Goal: Information Seeking & Learning: Find specific page/section

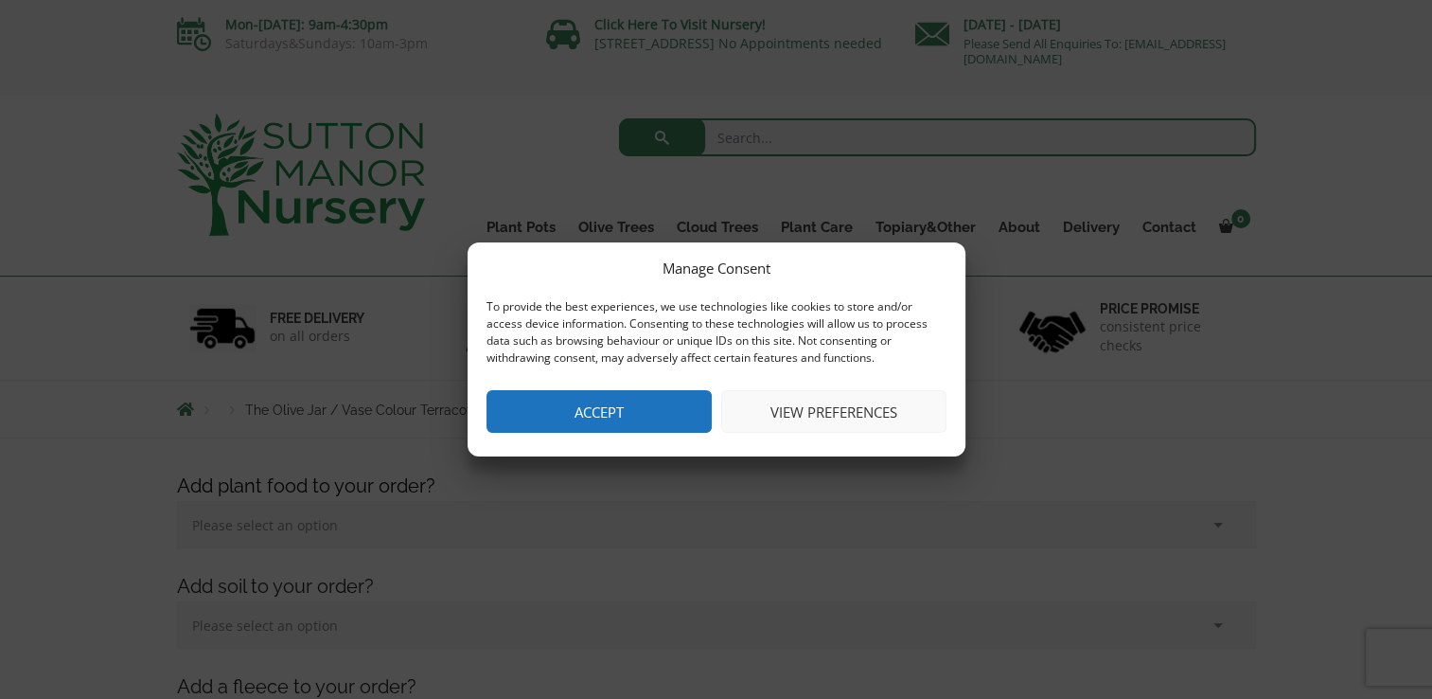
click at [656, 418] on button "Accept" at bounding box center [599, 411] width 225 height 43
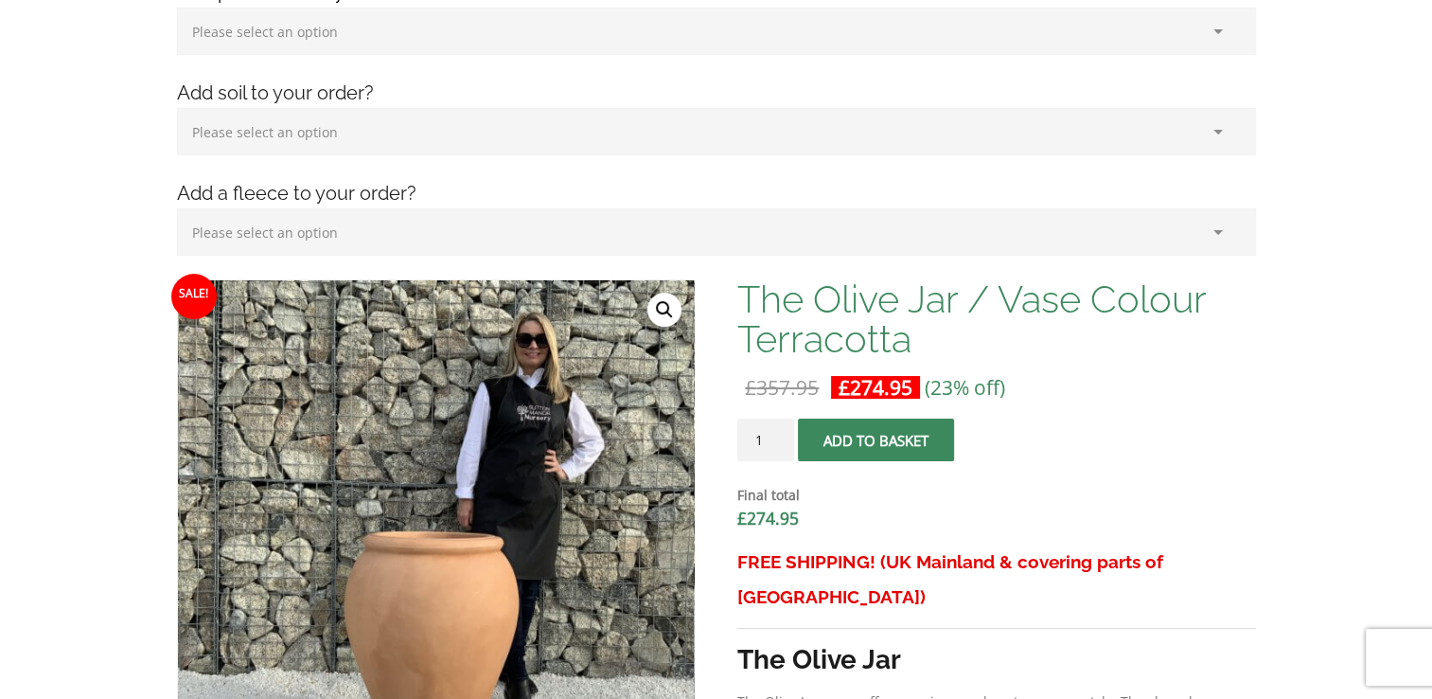
scroll to position [95, 0]
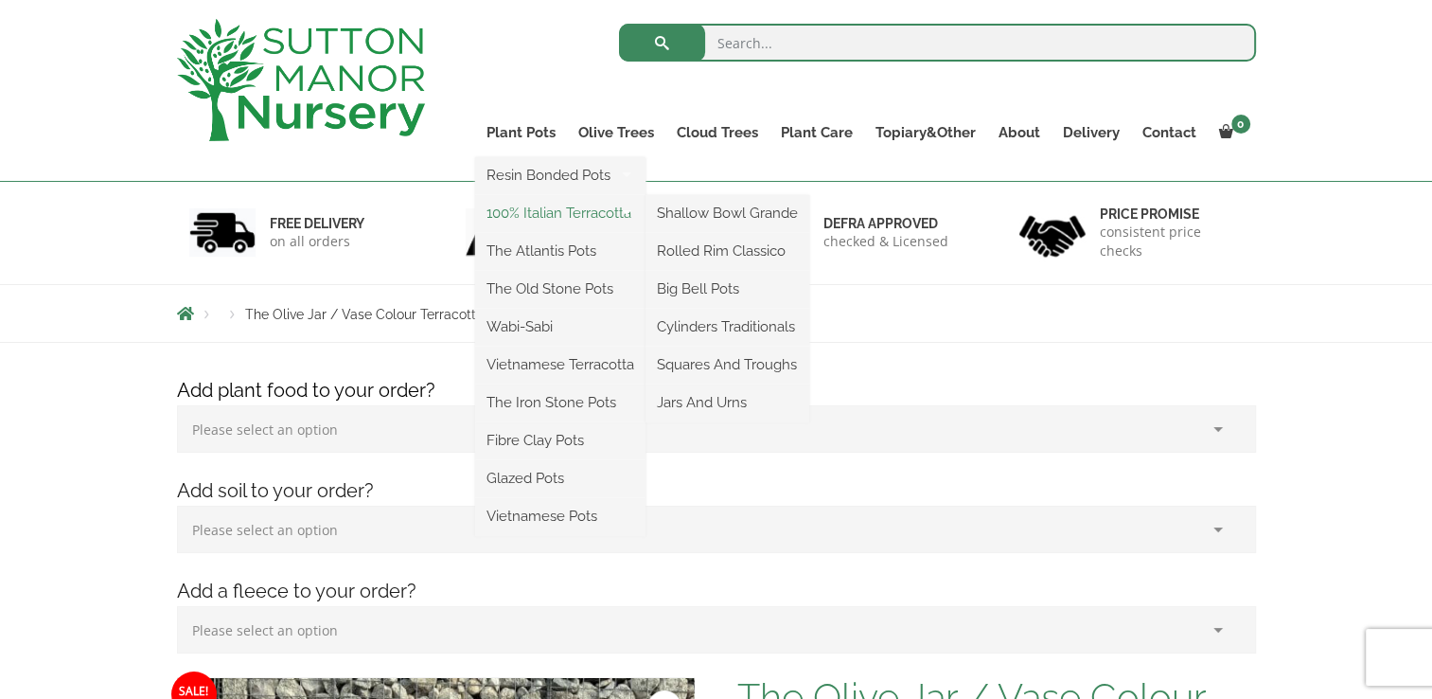
click at [572, 213] on link "100% Italian Terracotta" at bounding box center [560, 213] width 170 height 28
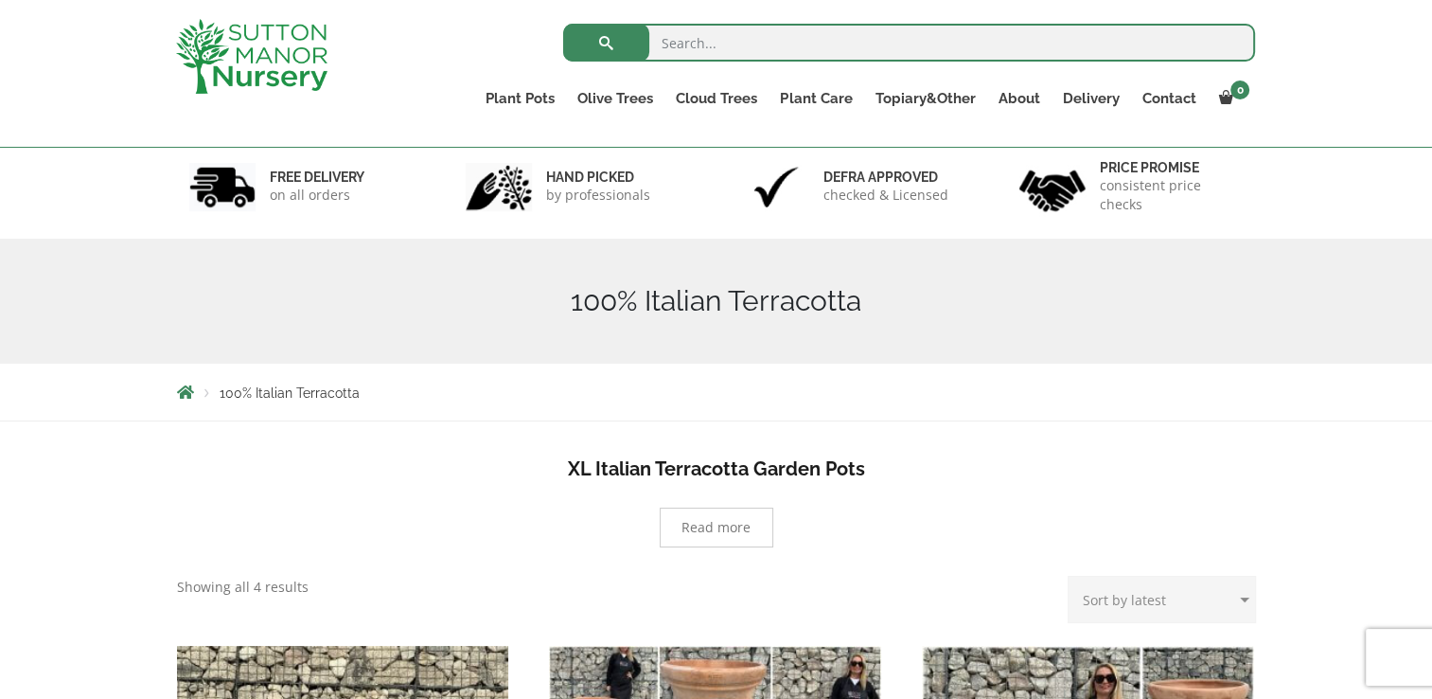
scroll to position [95, 0]
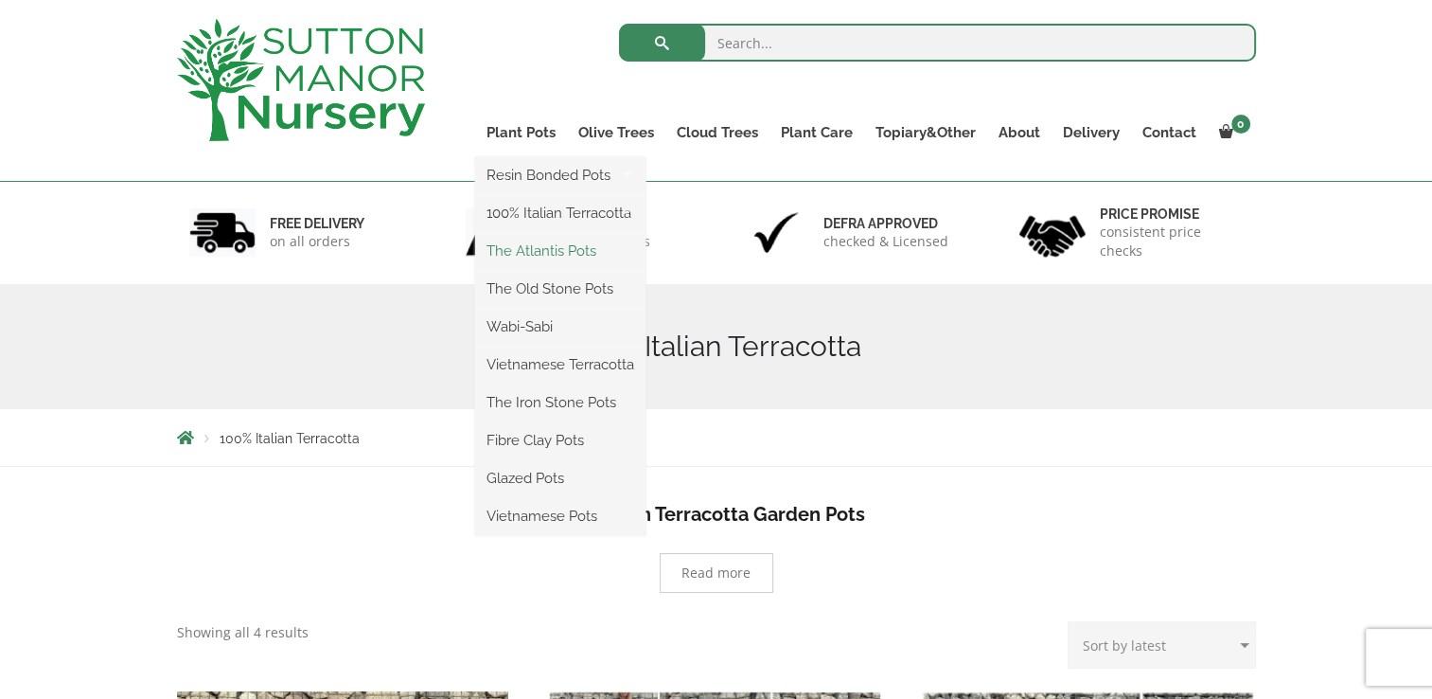
click at [574, 246] on link "The Atlantis Pots" at bounding box center [560, 251] width 170 height 28
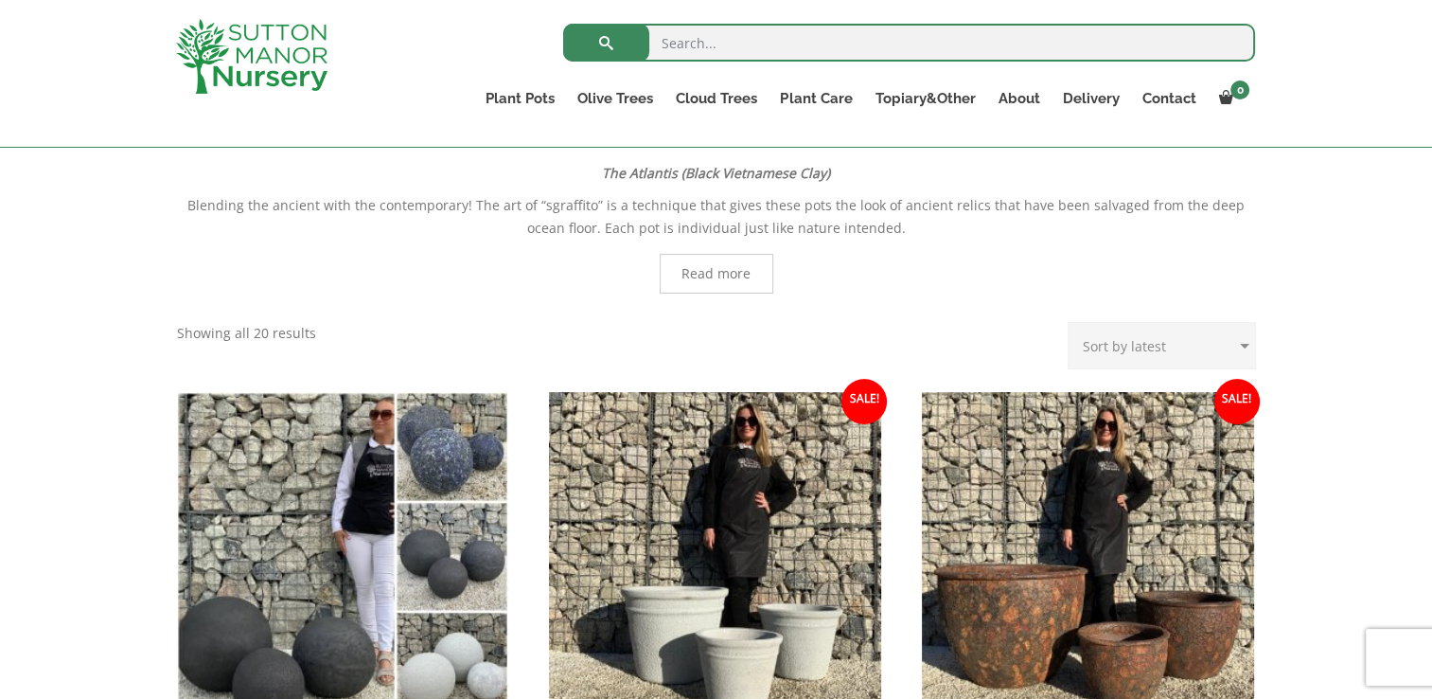
scroll to position [95, 0]
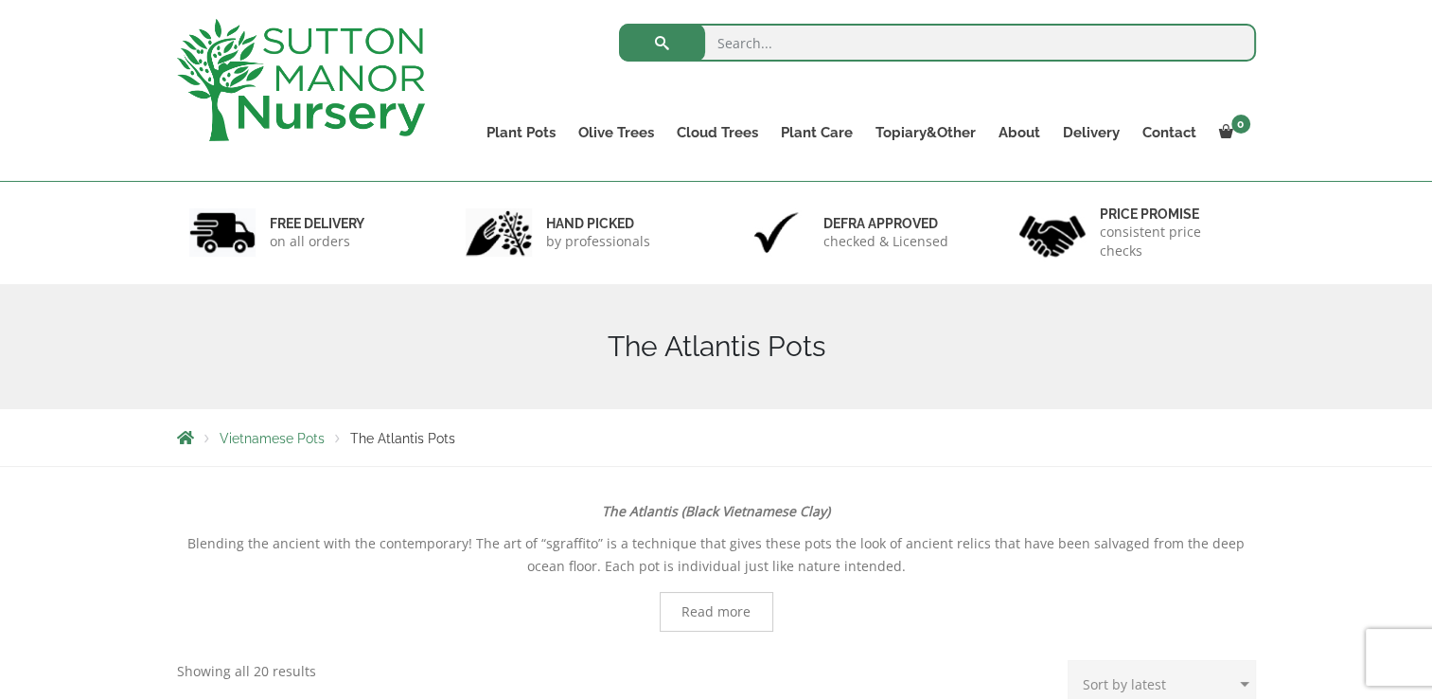
click at [737, 38] on input "search" at bounding box center [937, 43] width 637 height 38
type input "SIDE PLANTER POTS"
click at [663, 43] on span "submit" at bounding box center [663, 43] width 0 height 0
